Goal: Transaction & Acquisition: Purchase product/service

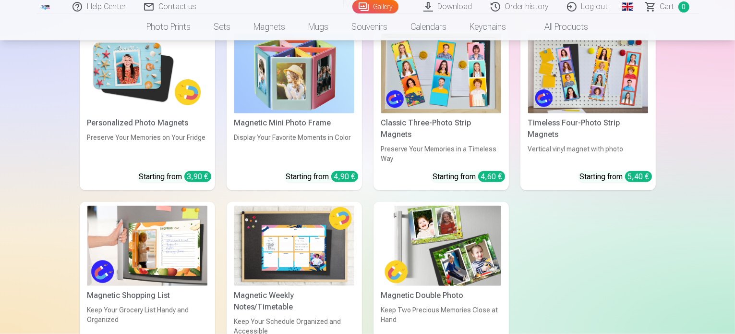
scroll to position [4695, 0]
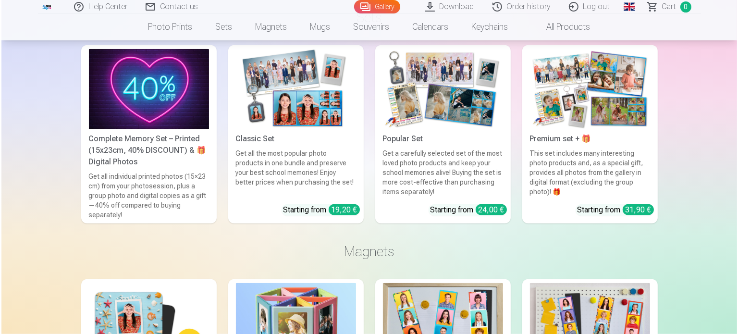
scroll to position [4155, 0]
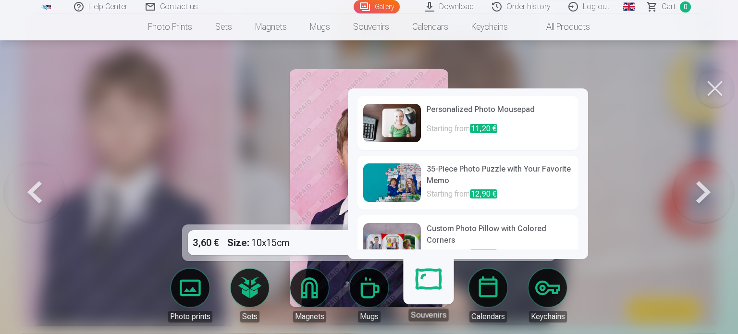
click at [426, 289] on link "Souvenirs" at bounding box center [428, 291] width 59 height 59
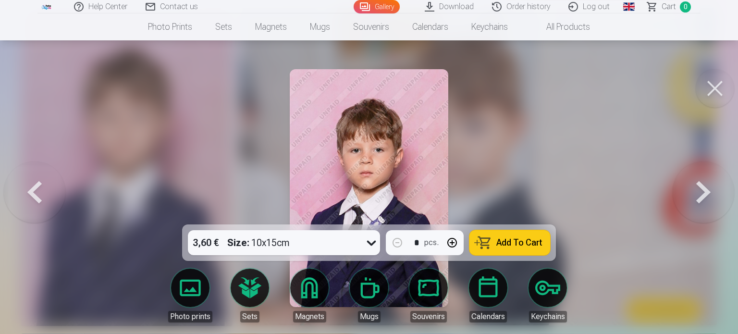
drag, startPoint x: 588, startPoint y: 119, endPoint x: 589, endPoint y: 138, distance: 19.3
click at [589, 138] on div at bounding box center [369, 167] width 738 height 334
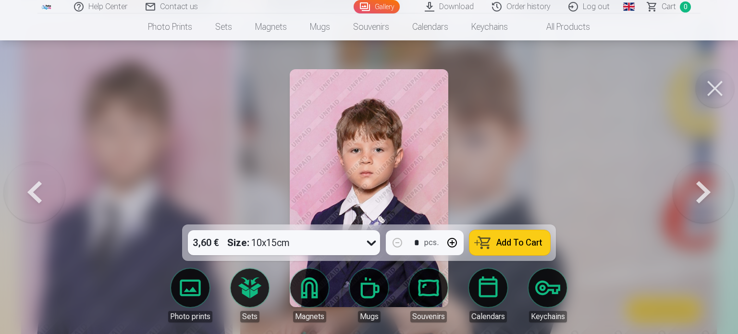
click at [420, 282] on link "Souvenirs" at bounding box center [429, 295] width 54 height 54
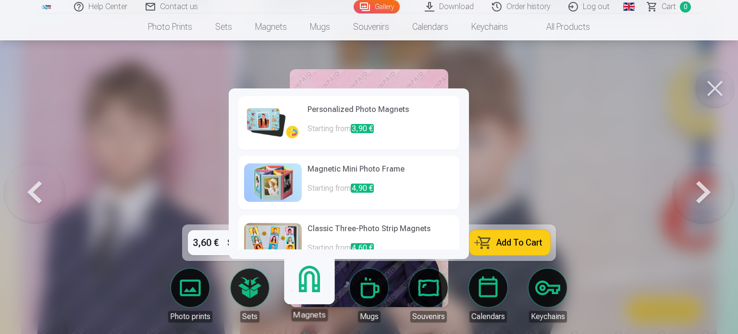
drag, startPoint x: 316, startPoint y: 276, endPoint x: 312, endPoint y: 280, distance: 5.8
click at [312, 280] on link "Magnets" at bounding box center [309, 291] width 59 height 59
click at [312, 178] on h6 "Magnetic Mini Photo Frame" at bounding box center [380, 172] width 146 height 19
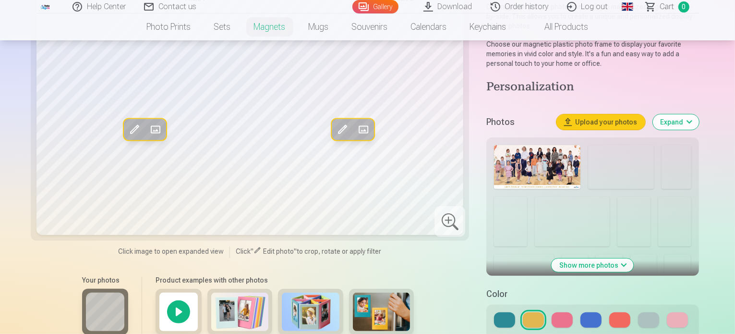
scroll to position [224, 0]
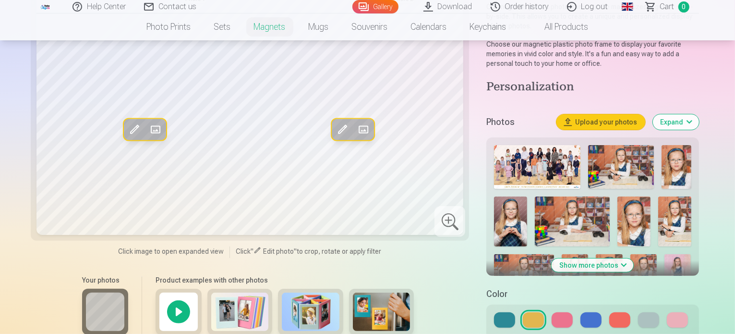
click at [597, 258] on button "Show more photos" at bounding box center [593, 264] width 82 height 13
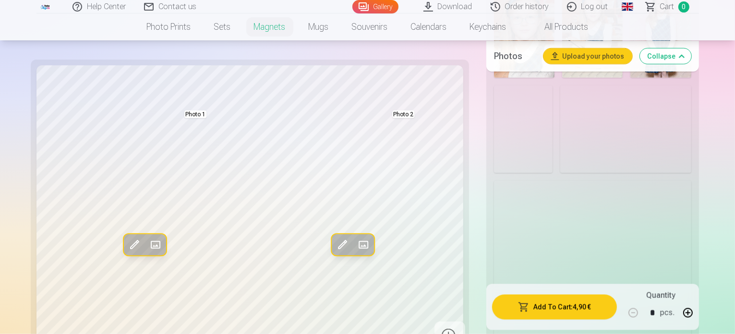
scroll to position [915, 0]
